Goal: Learn about a topic: Learn about a topic

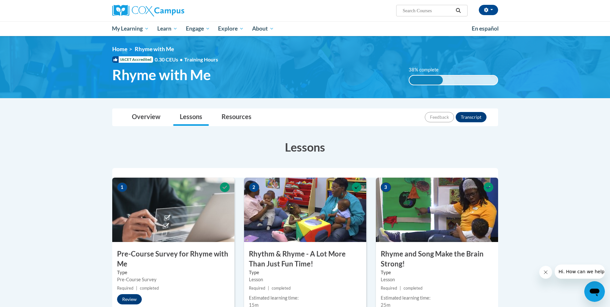
drag, startPoint x: 175, startPoint y: 58, endPoint x: -1, endPoint y: 323, distance: 318.4
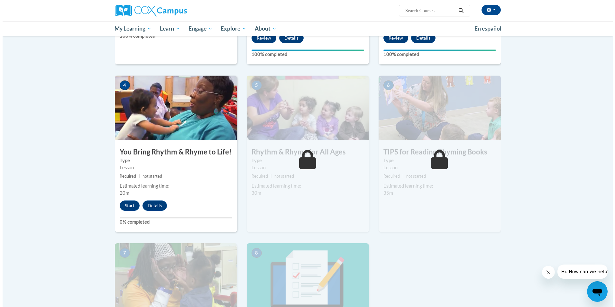
scroll to position [290, 0]
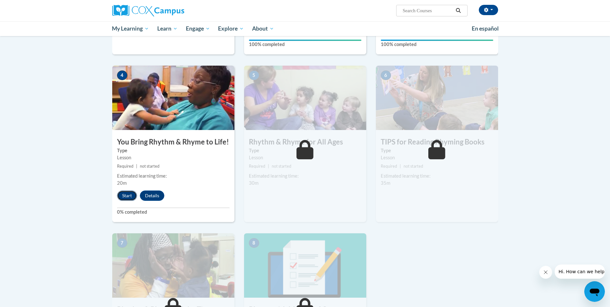
click at [125, 194] on button "Start" at bounding box center [127, 195] width 20 height 10
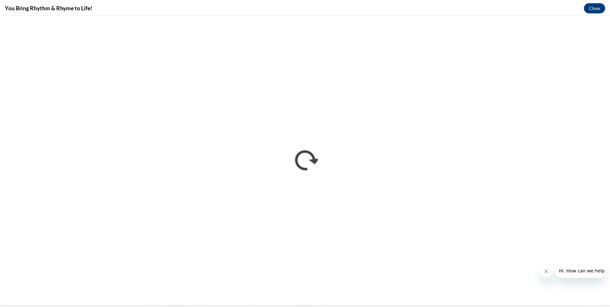
scroll to position [0, 0]
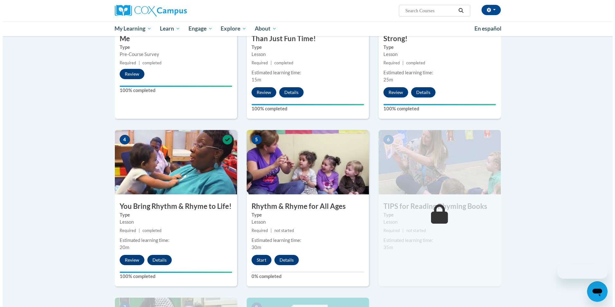
scroll to position [322, 0]
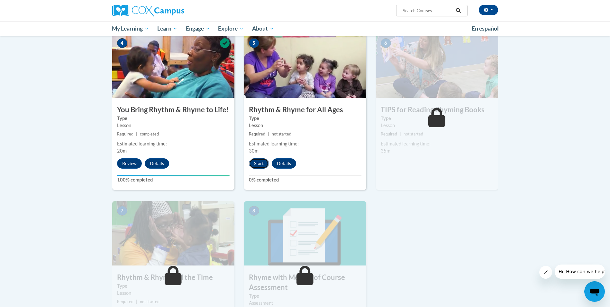
click at [261, 164] on button "Start" at bounding box center [259, 163] width 20 height 10
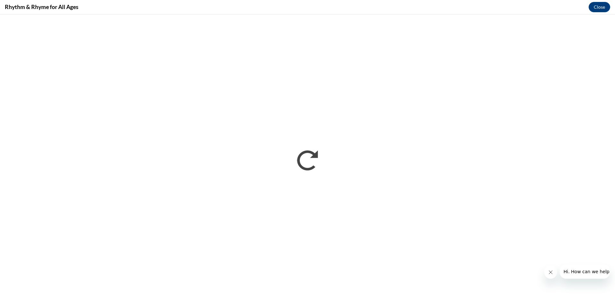
scroll to position [0, 0]
